Goal: Task Accomplishment & Management: Use online tool/utility

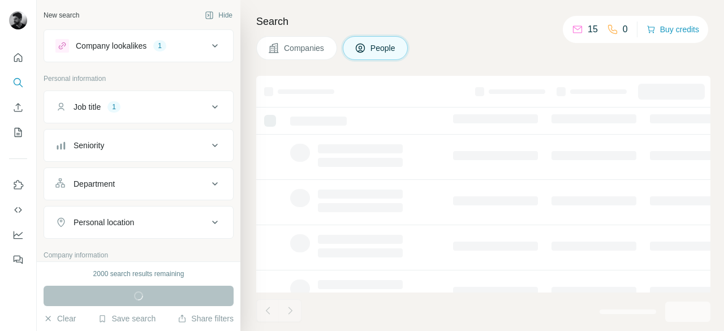
drag, startPoint x: 0, startPoint y: 0, endPoint x: 210, endPoint y: 113, distance: 238.7
click at [210, 113] on icon at bounding box center [215, 107] width 14 height 14
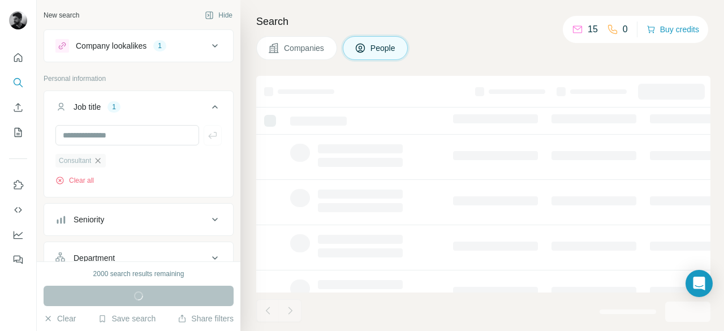
click at [96, 160] on icon "button" at bounding box center [97, 160] width 9 height 9
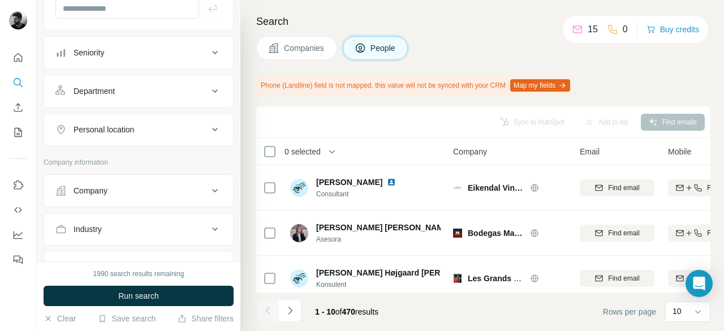
scroll to position [32, 0]
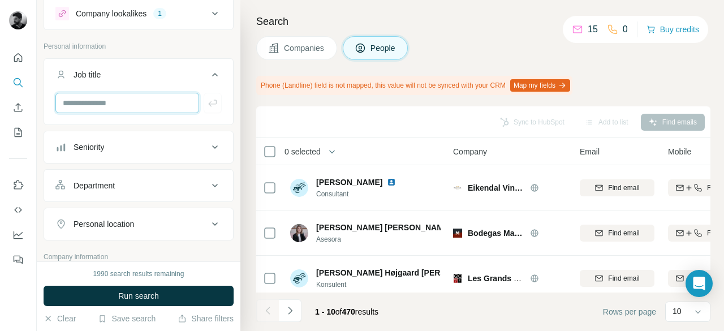
click at [98, 100] on input "text" at bounding box center [127, 103] width 144 height 20
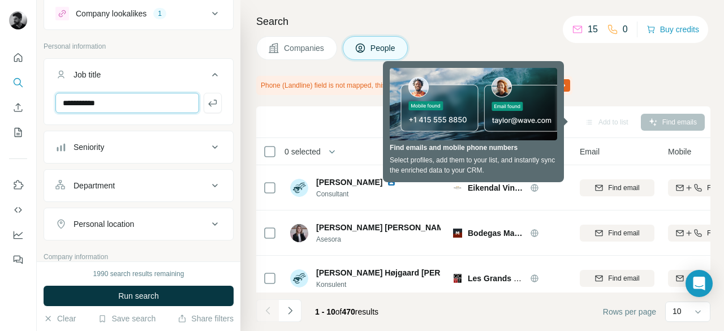
type input "**********"
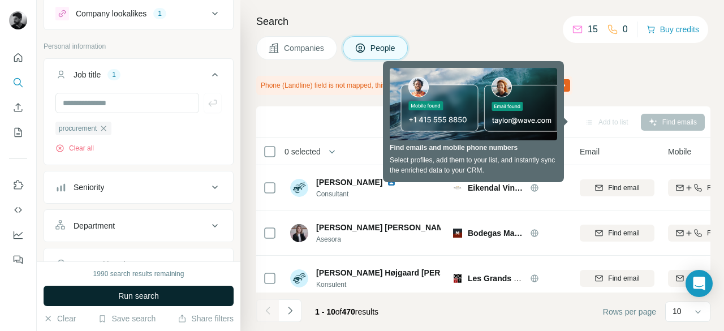
click at [97, 295] on button "Run search" at bounding box center [139, 296] width 190 height 20
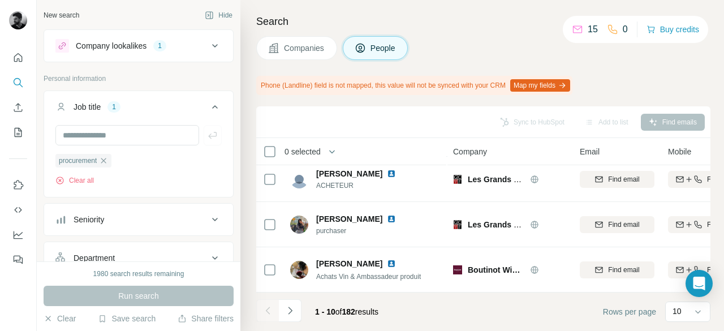
scroll to position [1, 0]
click at [131, 41] on div "Company lookalikes" at bounding box center [111, 45] width 71 height 11
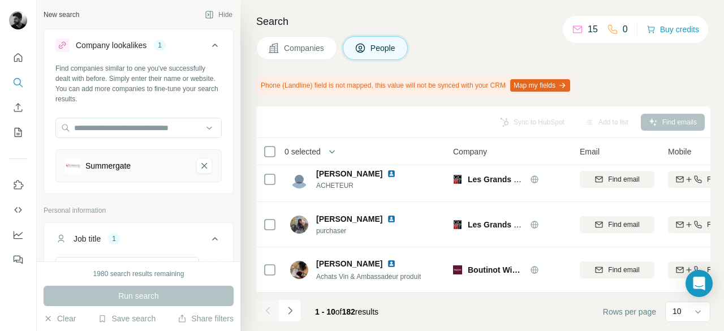
click at [131, 41] on div "Company lookalikes" at bounding box center [111, 45] width 71 height 11
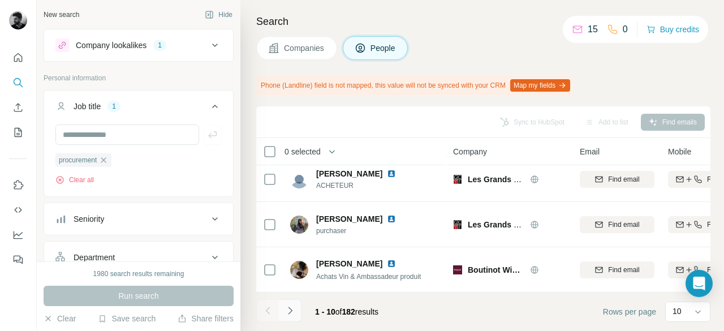
click at [288, 318] on button "Navigate to next page" at bounding box center [290, 310] width 23 height 23
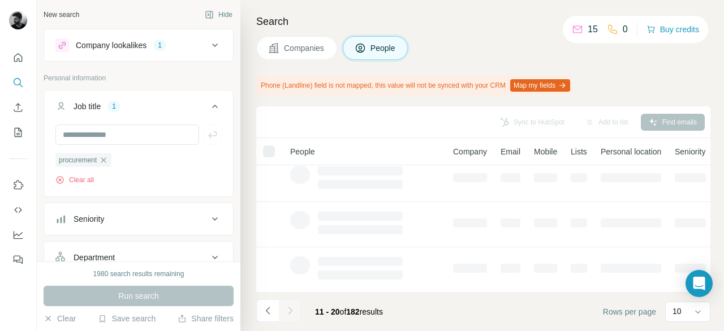
click at [288, 318] on div at bounding box center [290, 310] width 23 height 23
click at [692, 311] on icon at bounding box center [697, 311] width 11 height 11
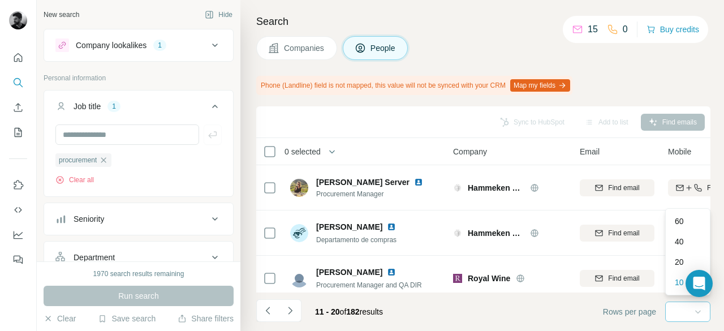
click at [679, 219] on p "60" at bounding box center [679, 221] width 9 height 11
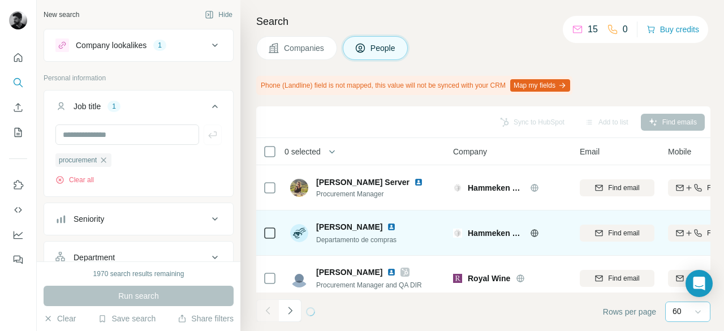
click at [491, 216] on td "Hammeken Cellars" at bounding box center [509, 232] width 127 height 45
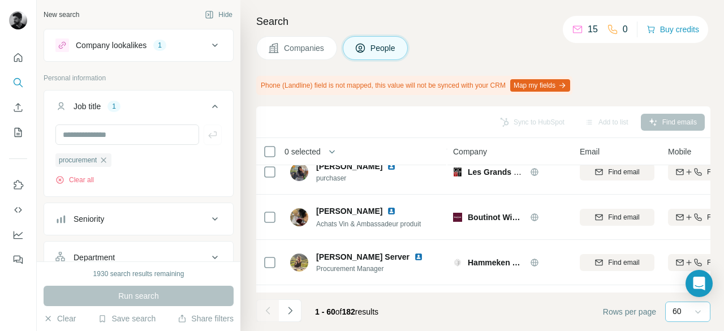
scroll to position [378, 0]
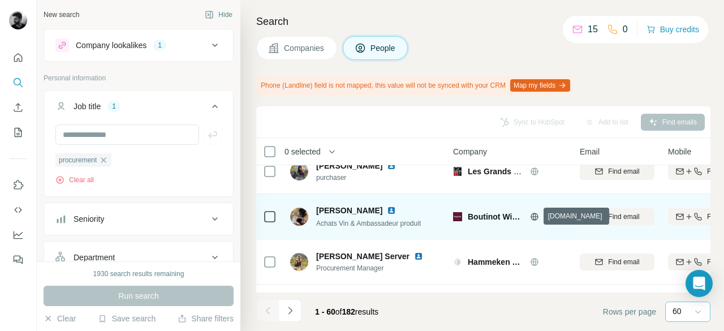
click at [533, 213] on icon at bounding box center [534, 216] width 3 height 7
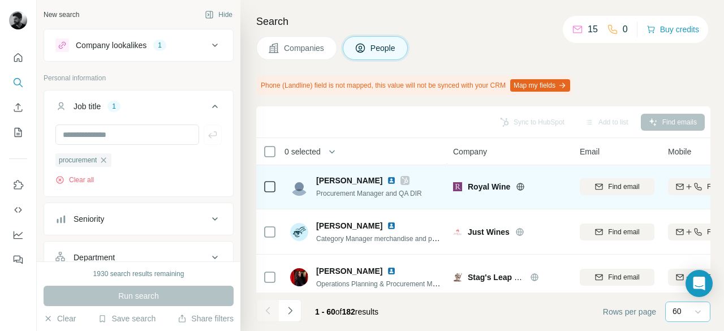
scroll to position [535, 0]
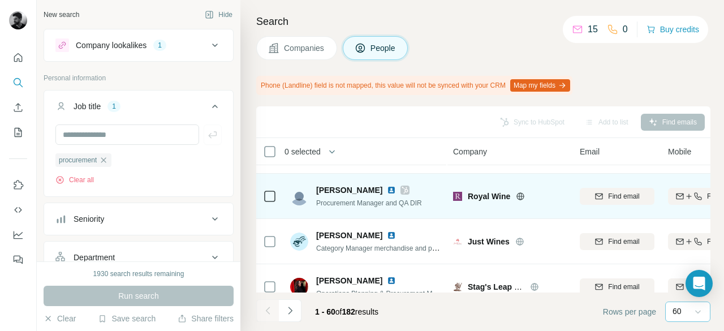
click at [395, 190] on img at bounding box center [391, 190] width 9 height 9
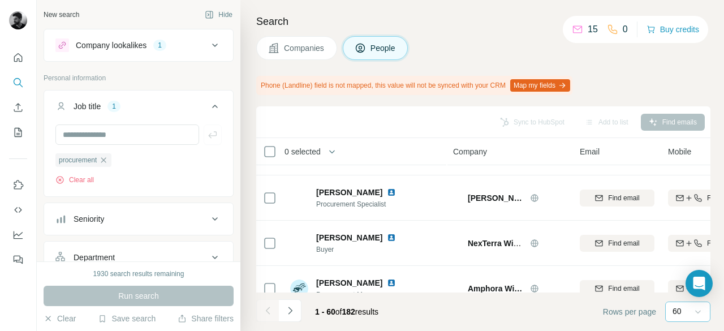
scroll to position [2593, 0]
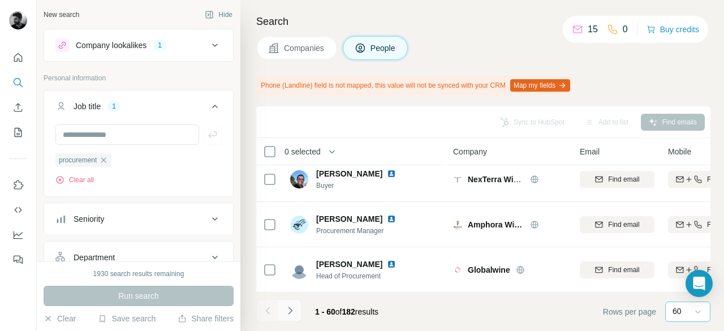
click at [293, 310] on icon "Navigate to next page" at bounding box center [290, 310] width 11 height 11
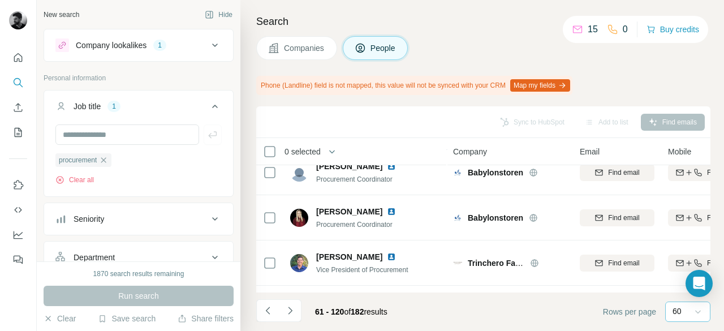
scroll to position [0, 0]
